Goal: Information Seeking & Learning: Find specific page/section

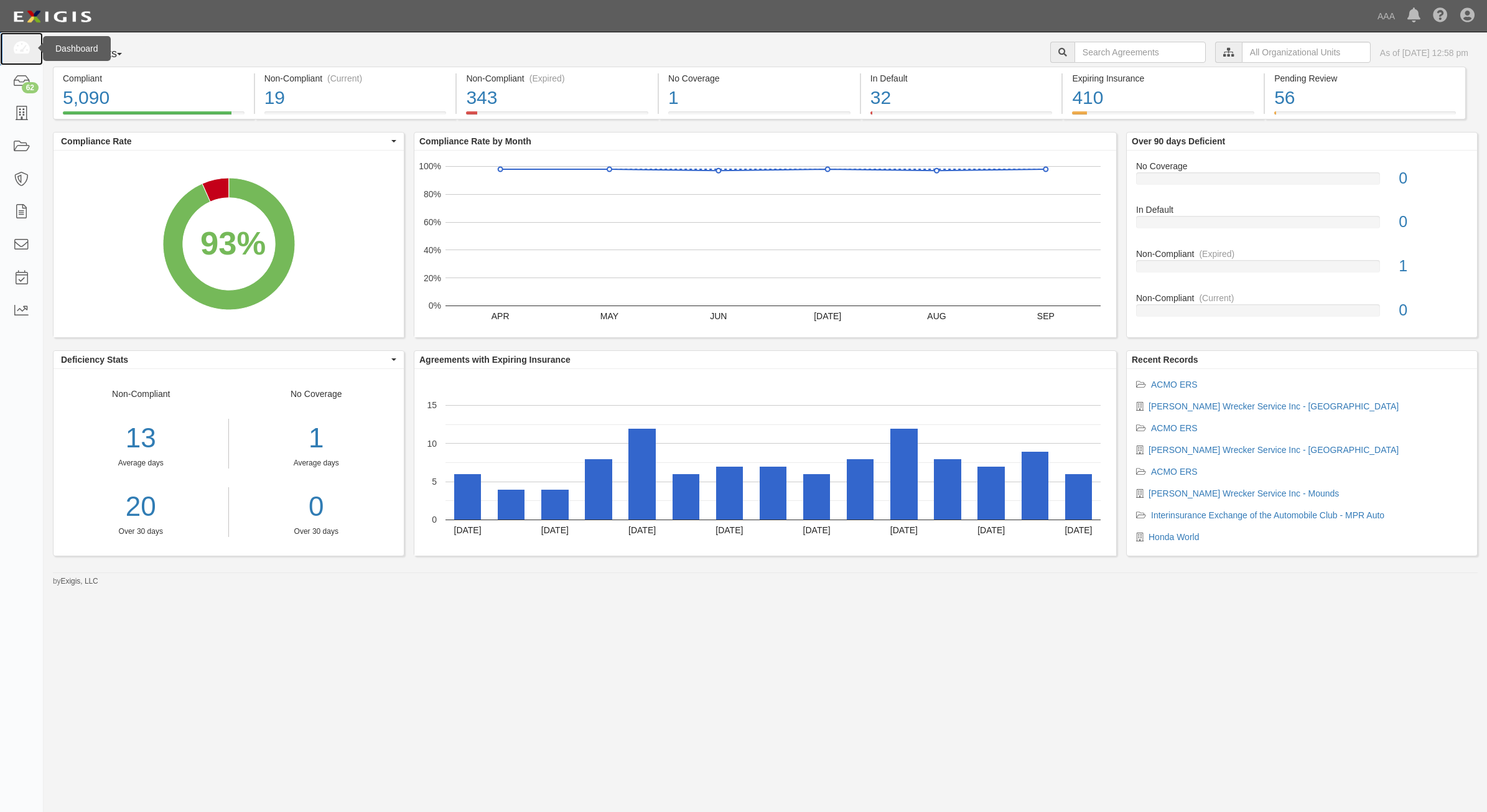
click at [16, 53] on icon at bounding box center [22, 49] width 18 height 14
click at [182, 223] on icon "A chart." at bounding box center [230, 244] width 132 height 132
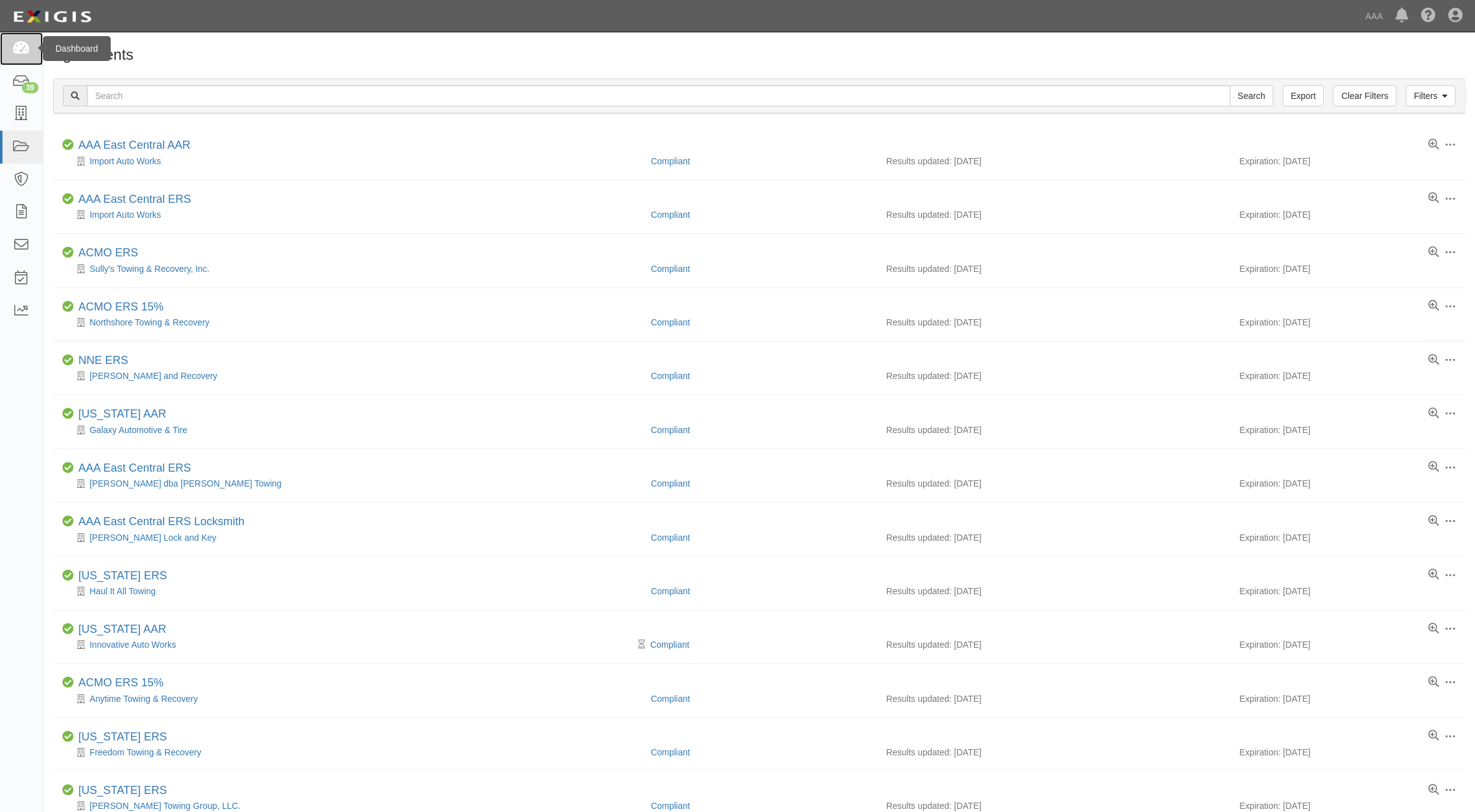
click at [17, 42] on icon at bounding box center [22, 49] width 18 height 14
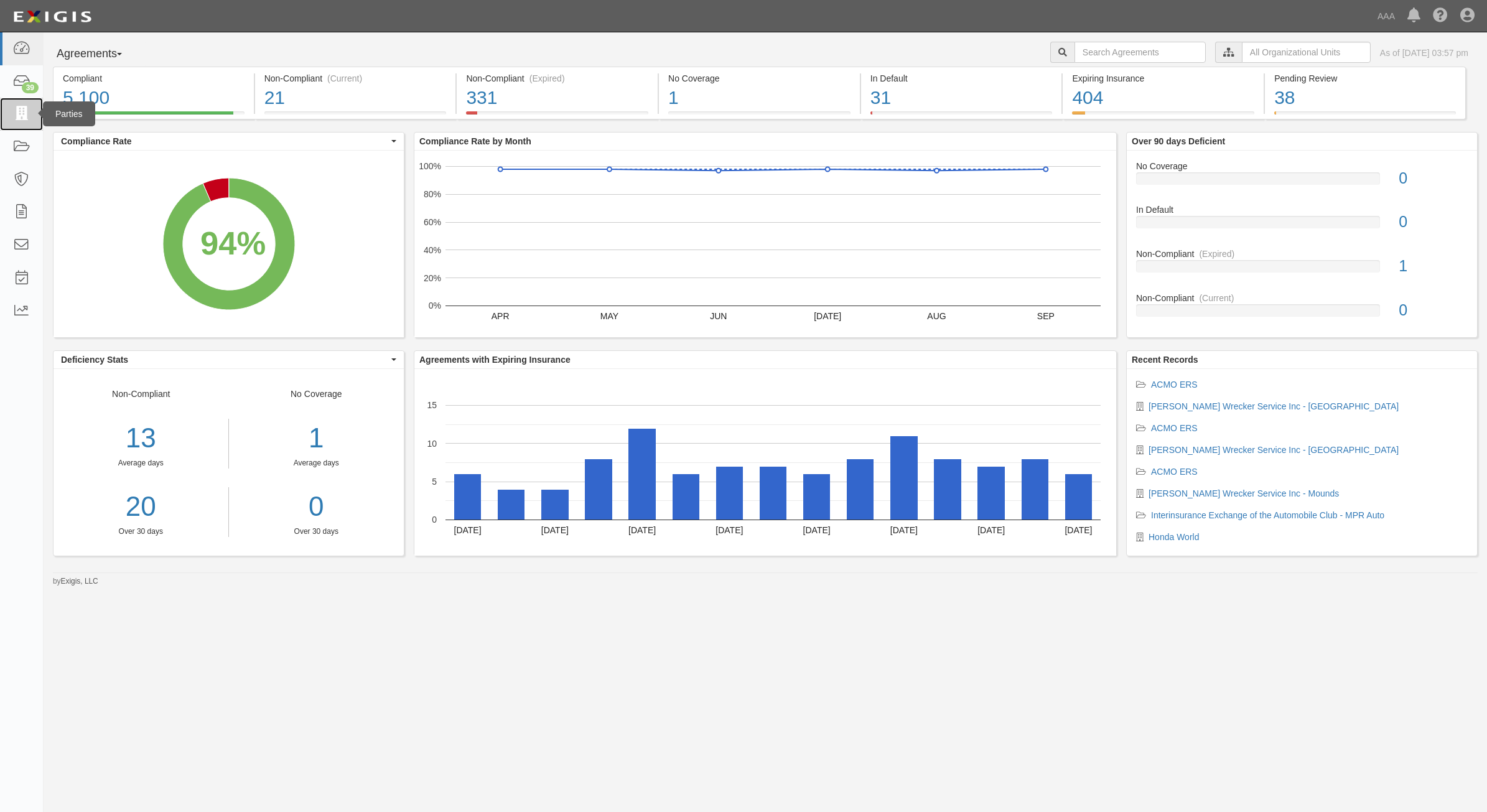
click at [28, 117] on icon at bounding box center [22, 114] width 18 height 14
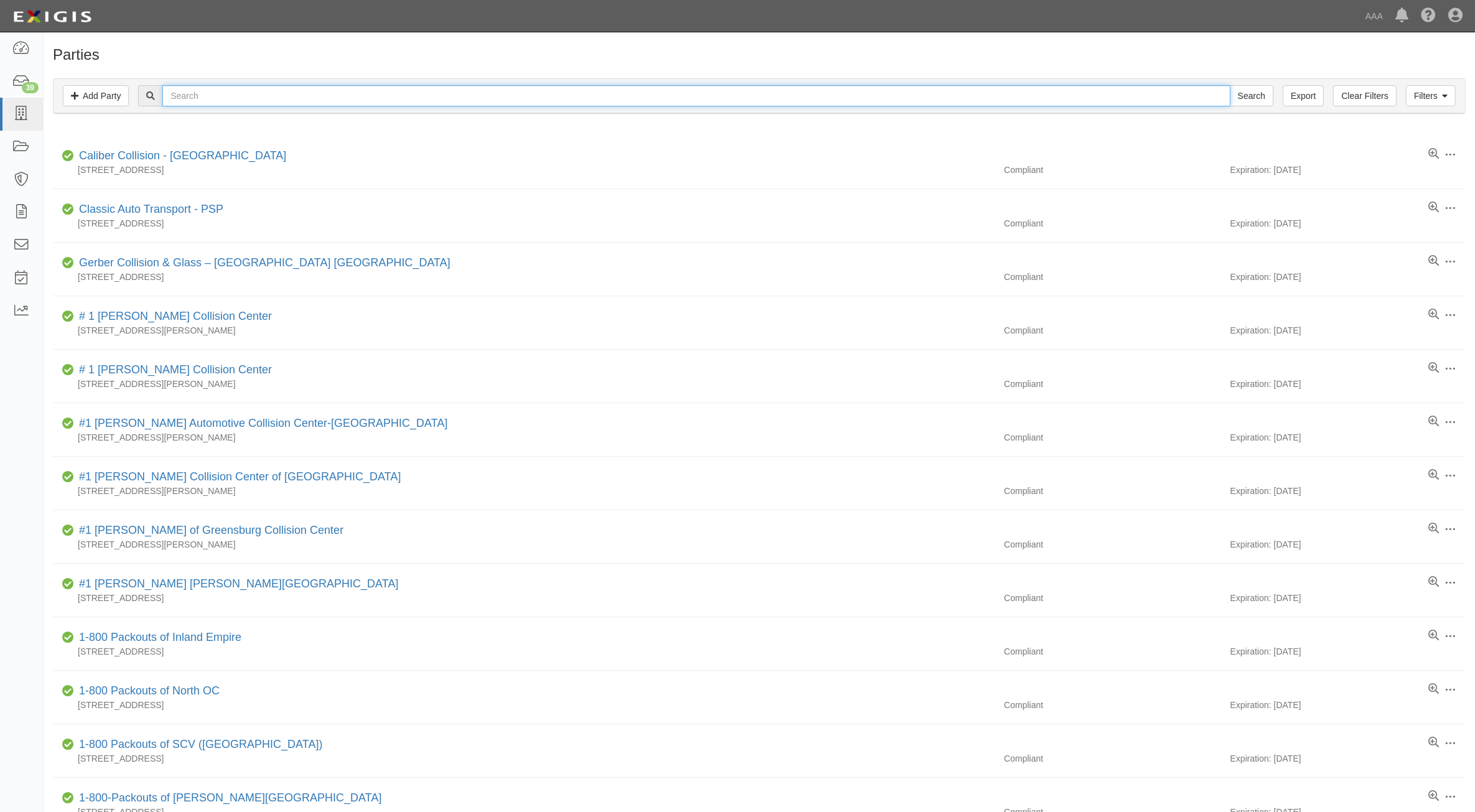
click at [313, 98] on input "text" at bounding box center [696, 96] width 1068 height 22
type input "Caliber"
click at [1230, 85] on input "Search" at bounding box center [1252, 96] width 44 height 22
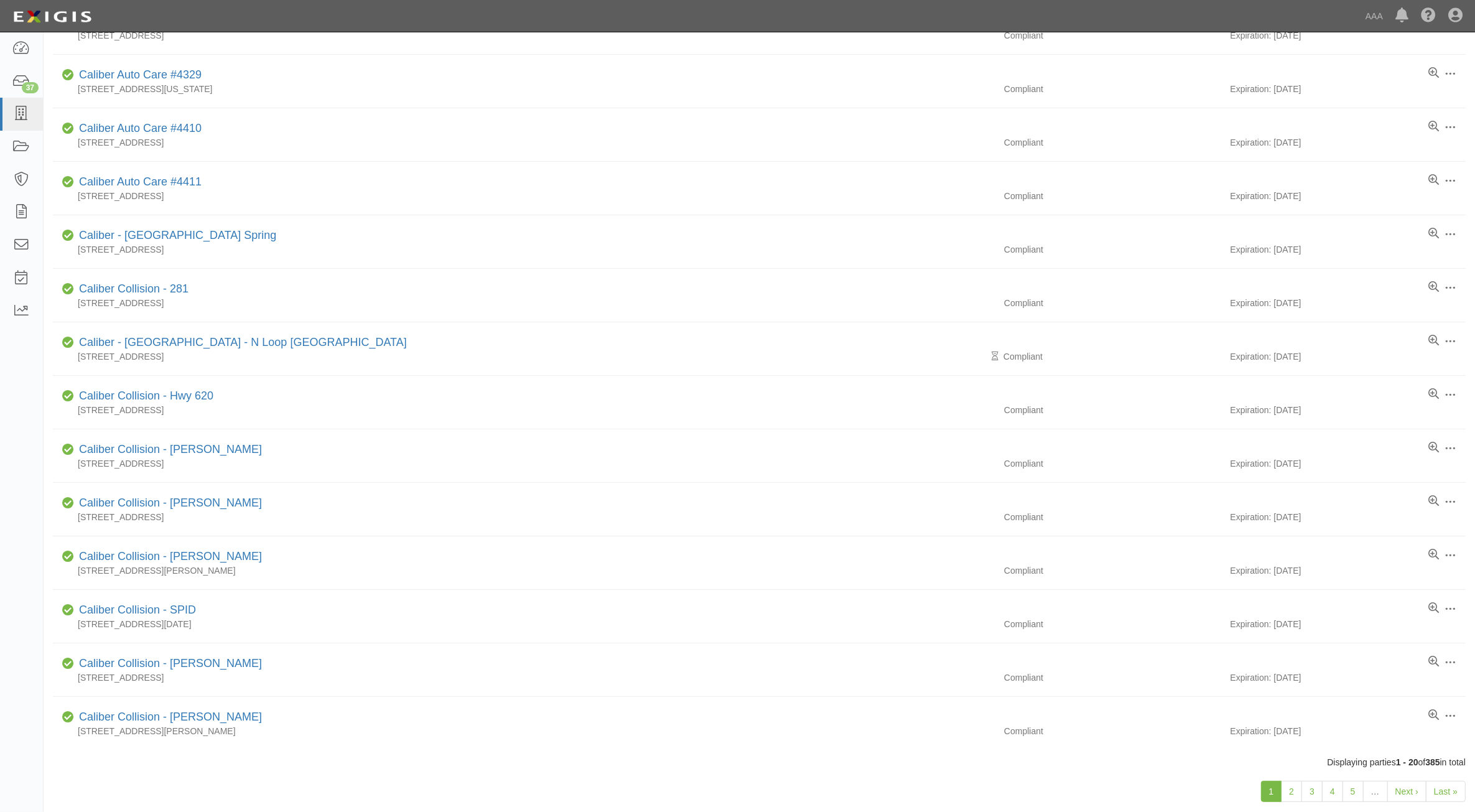
scroll to position [508, 0]
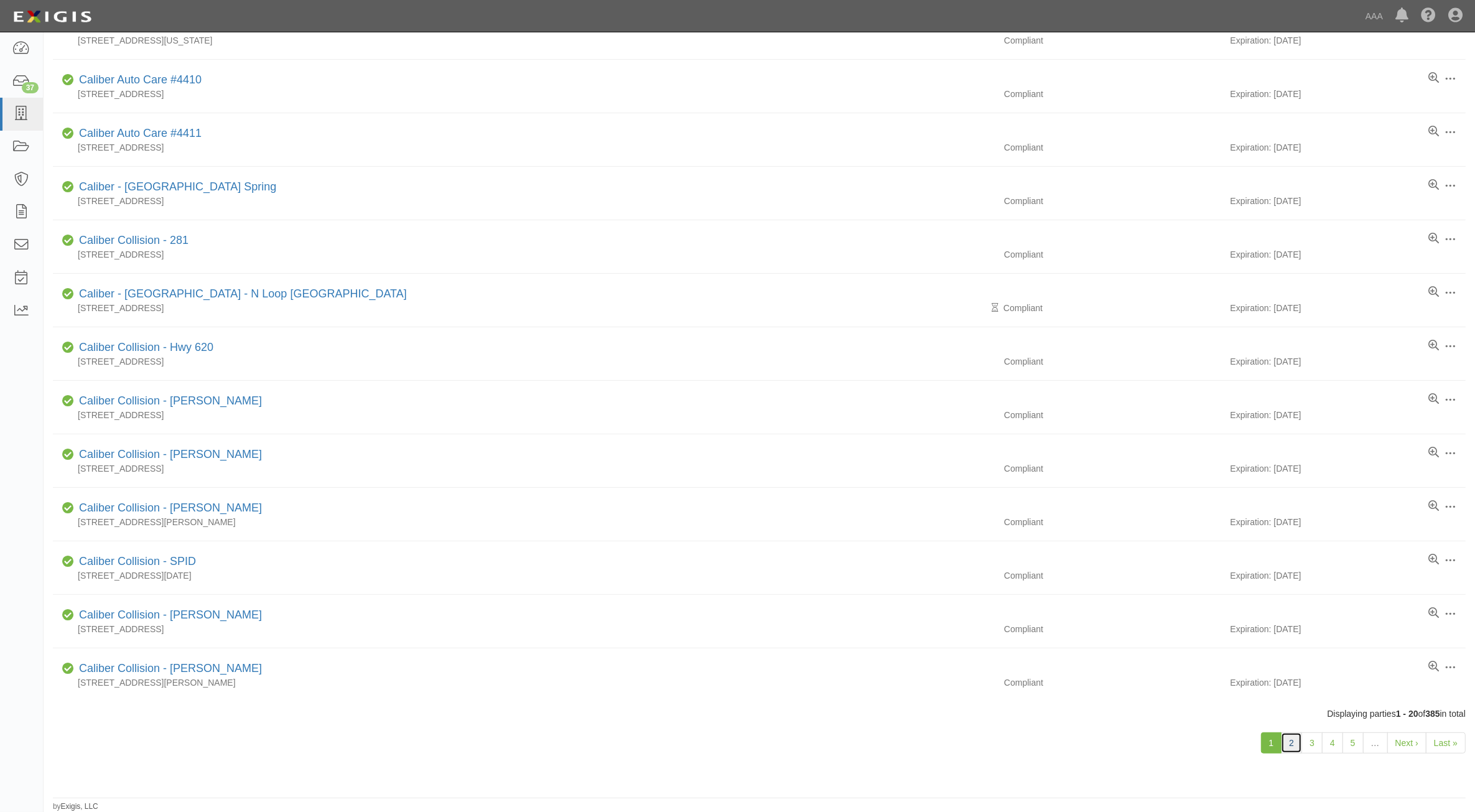
click at [1290, 747] on link "2" at bounding box center [1292, 743] width 22 height 22
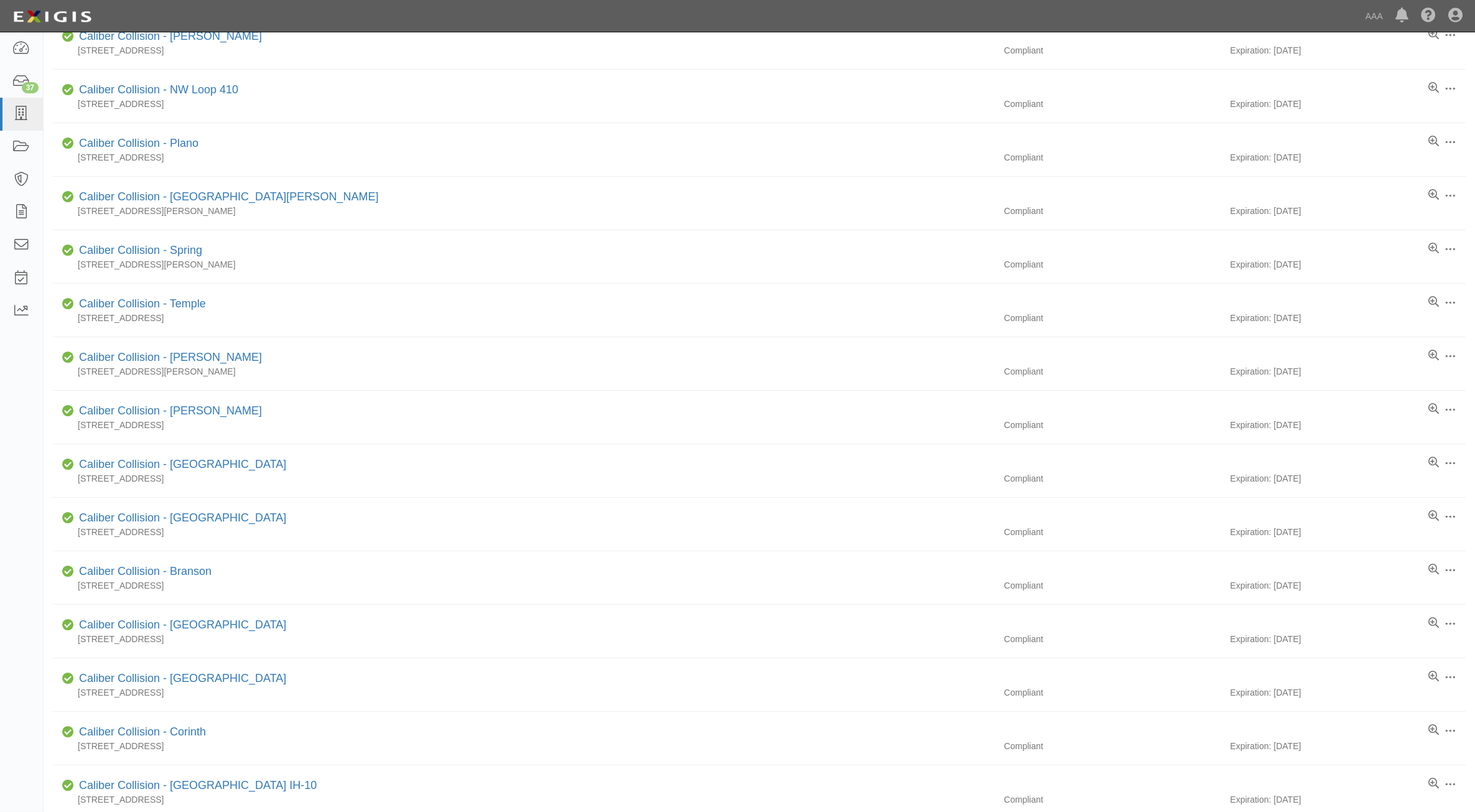
scroll to position [508, 0]
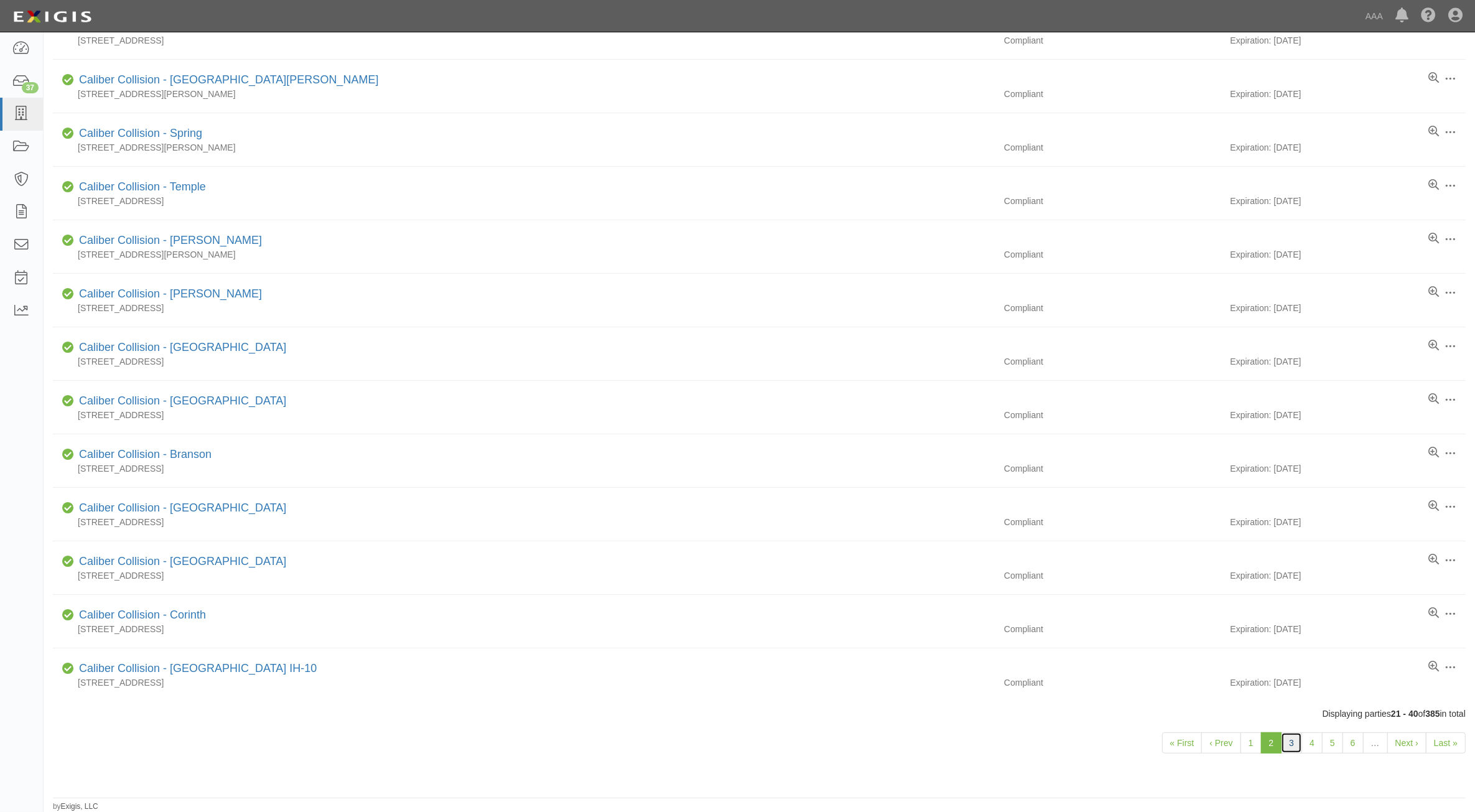
click at [1291, 745] on link "3" at bounding box center [1292, 743] width 22 height 22
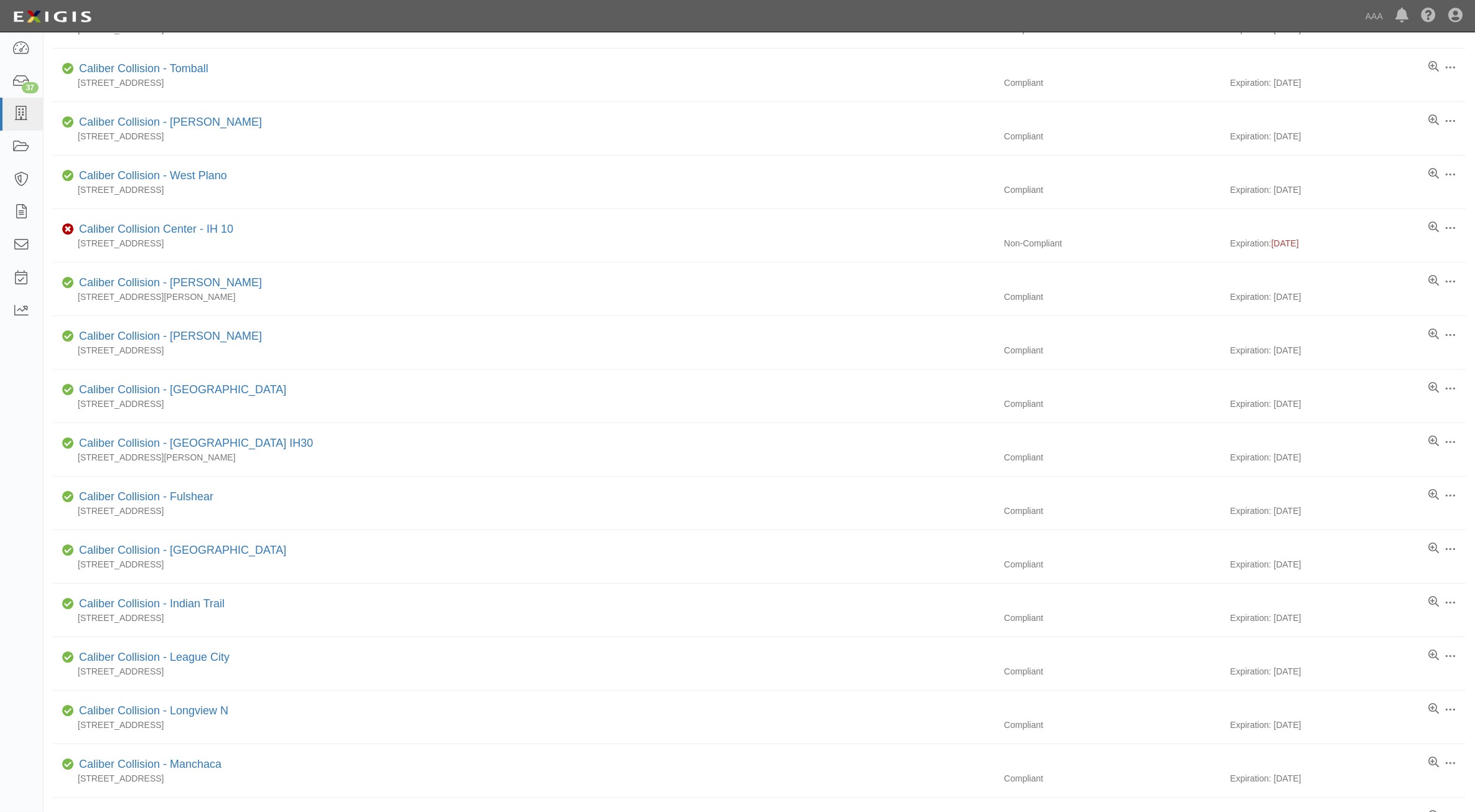
scroll to position [508, 0]
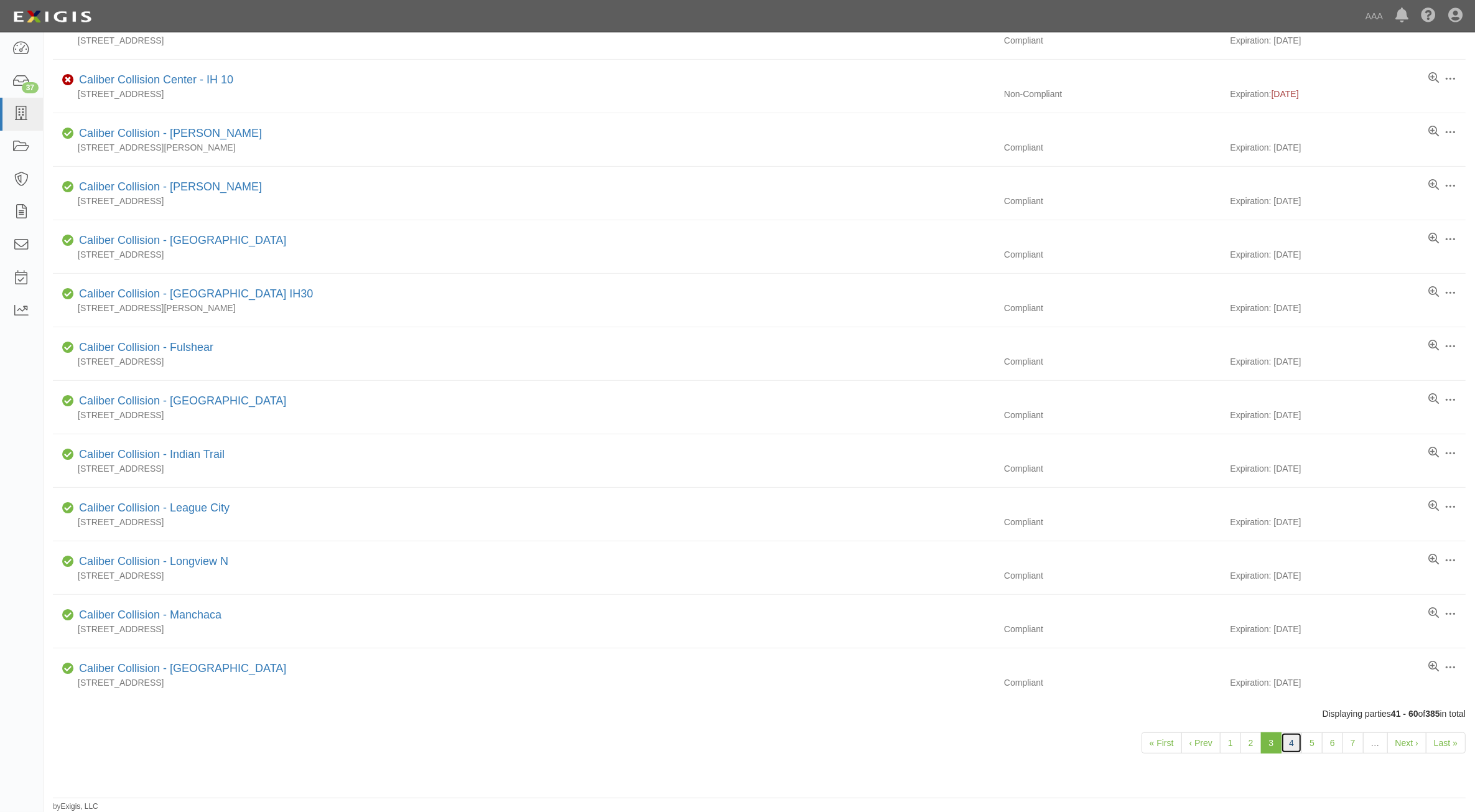
click at [1291, 745] on link "4" at bounding box center [1292, 743] width 22 height 22
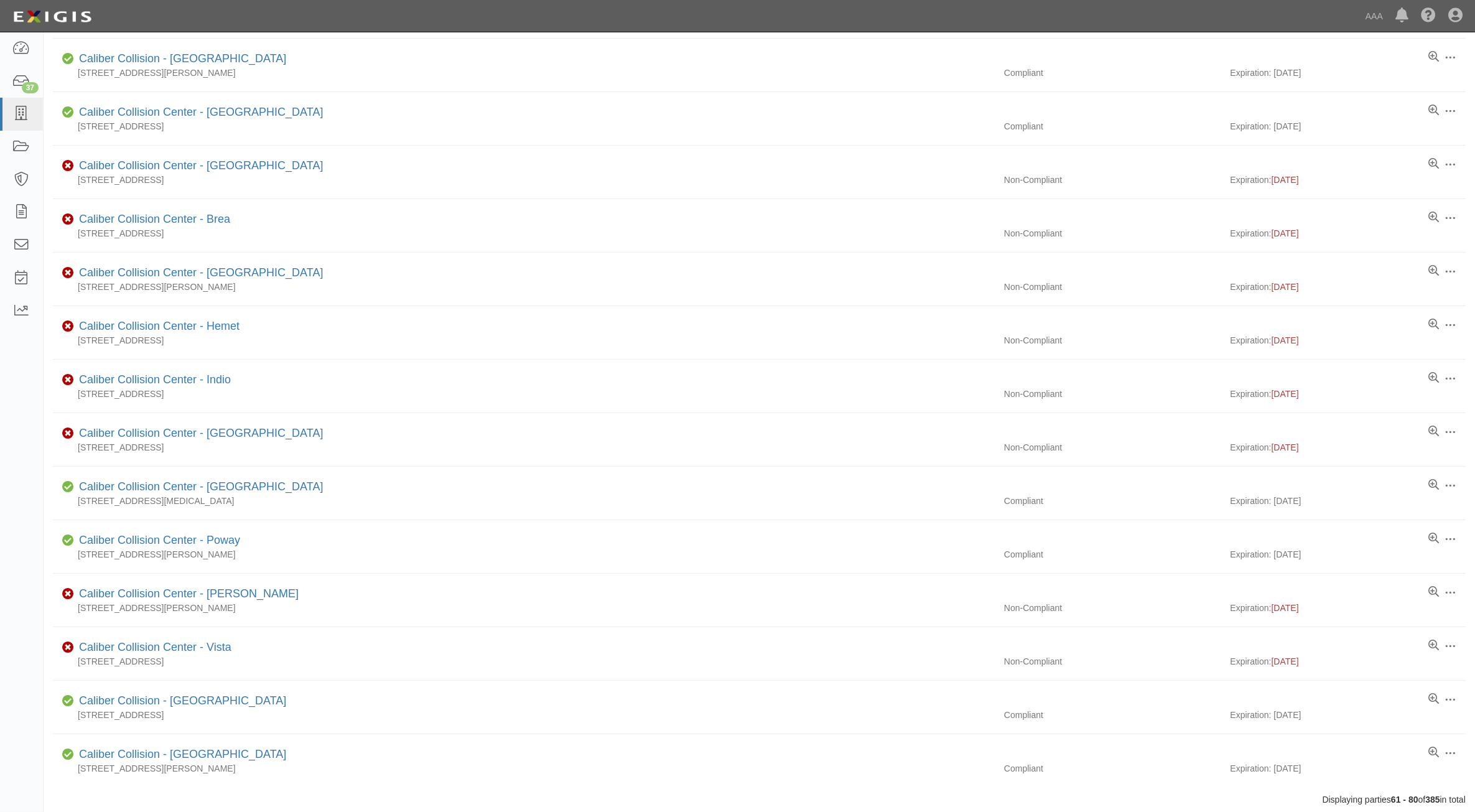
scroll to position [508, 0]
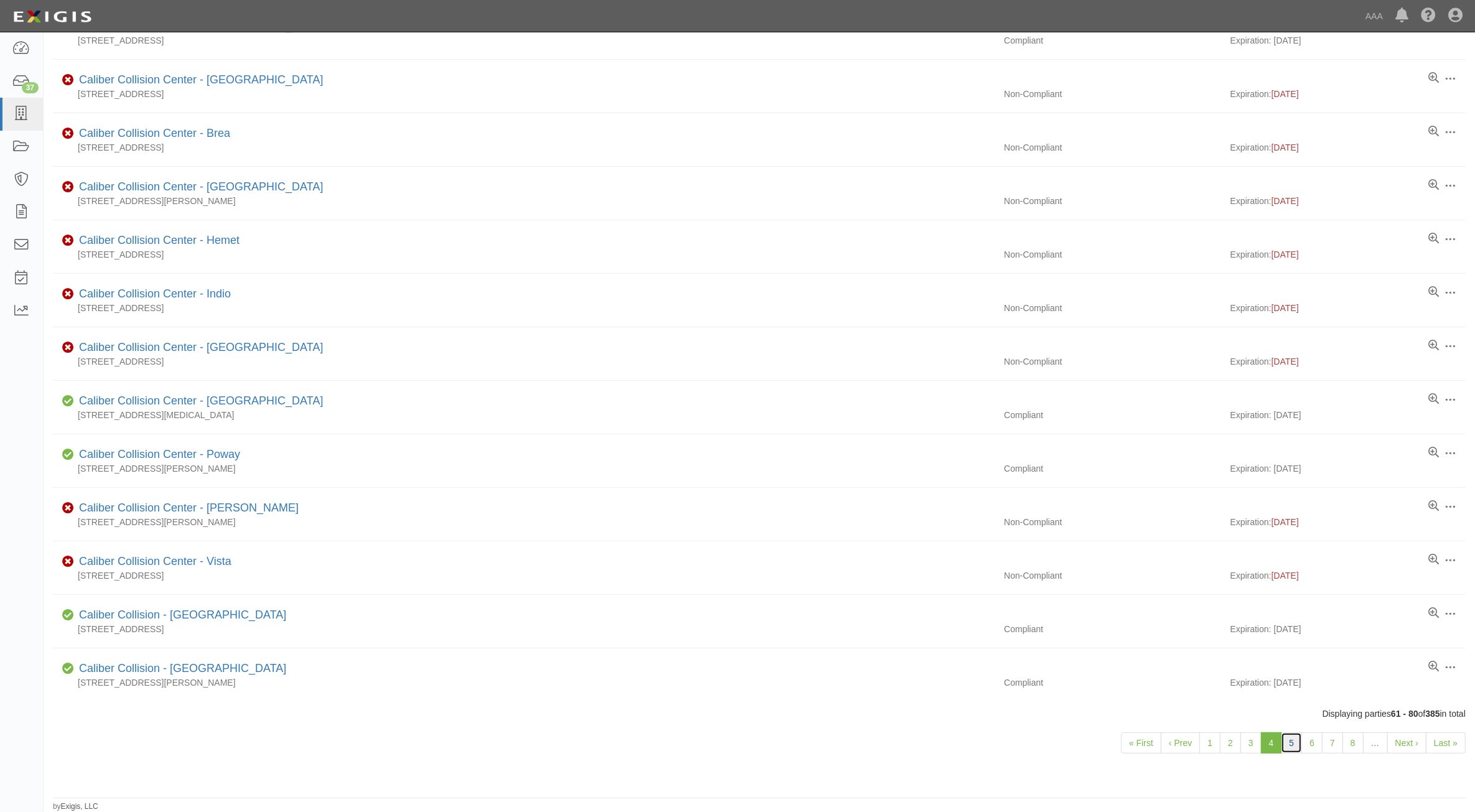
click at [1294, 747] on link "5" at bounding box center [1292, 743] width 22 height 22
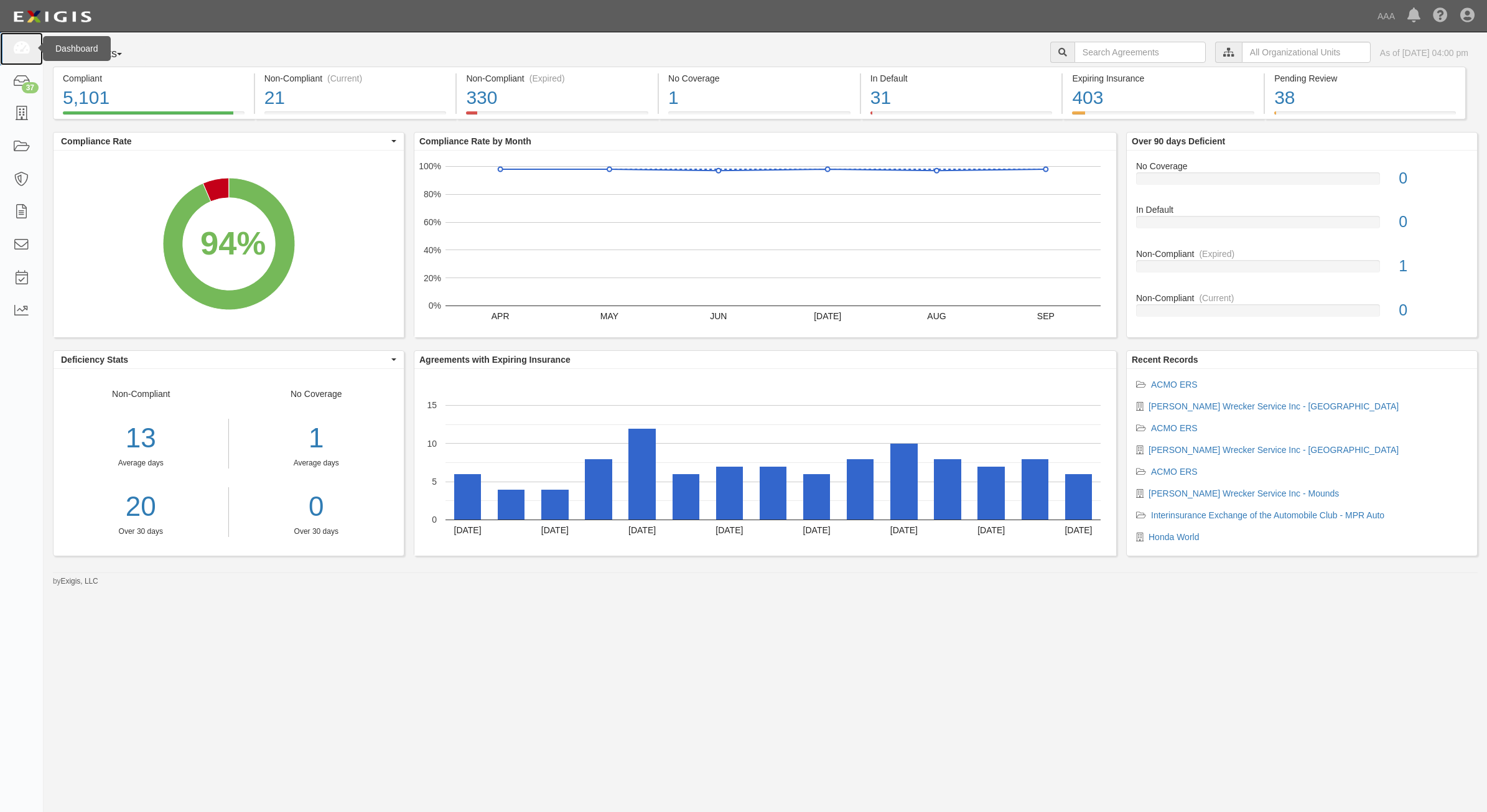
click at [16, 49] on icon at bounding box center [22, 49] width 18 height 14
click at [18, 111] on icon at bounding box center [22, 114] width 18 height 14
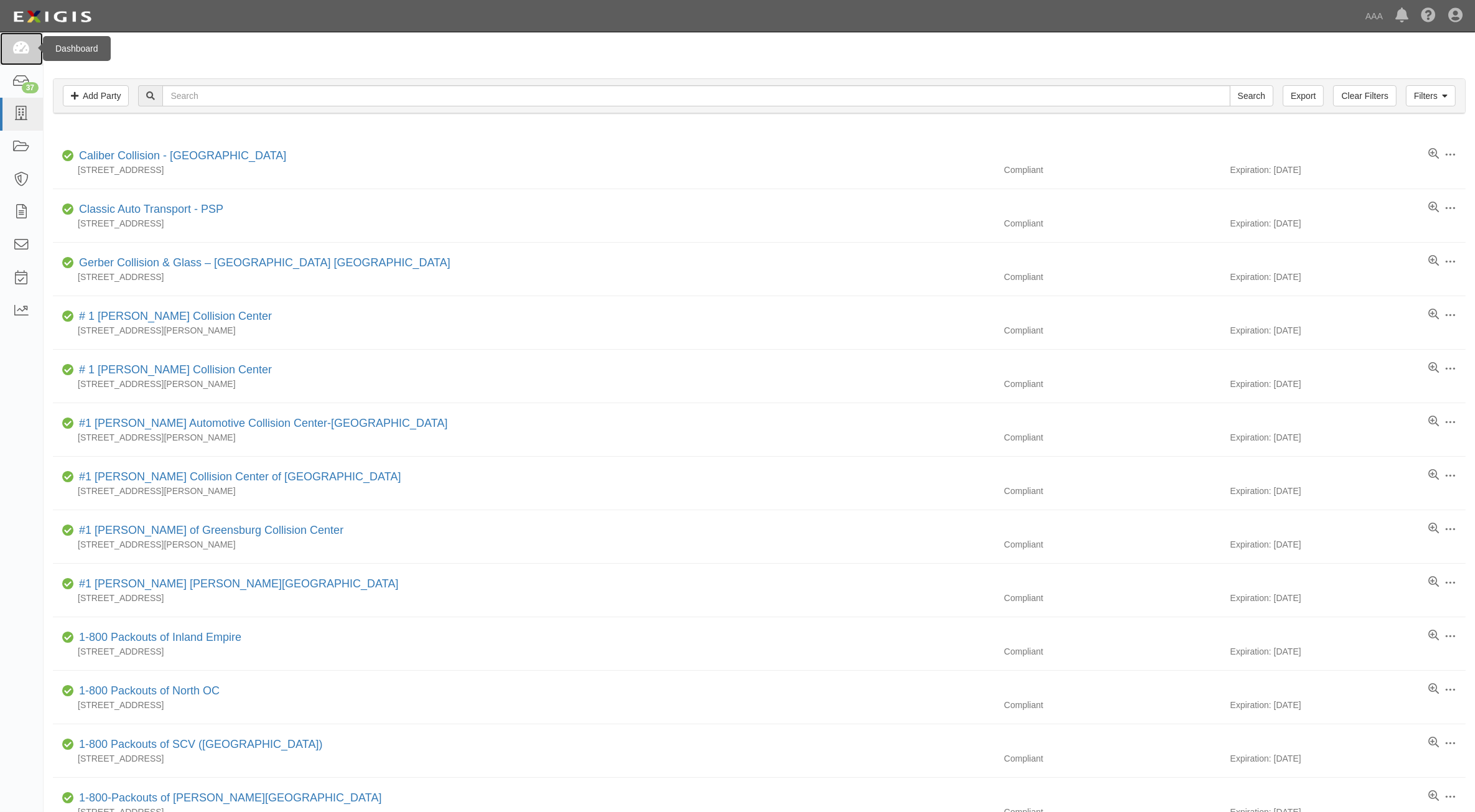
click at [24, 49] on icon at bounding box center [22, 49] width 18 height 14
